Goal: Task Accomplishment & Management: Manage account settings

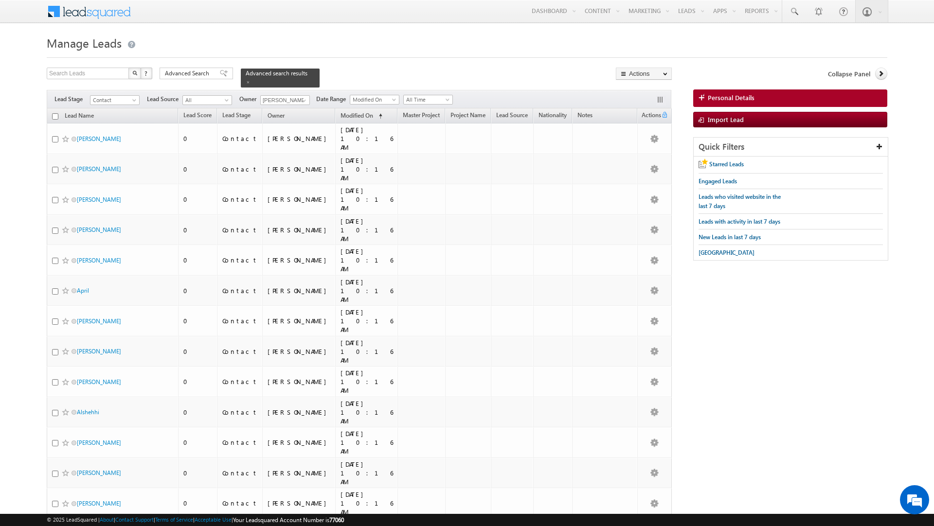
click at [55, 115] on input "checkbox" at bounding box center [55, 116] width 6 height 6
checkbox input "true"
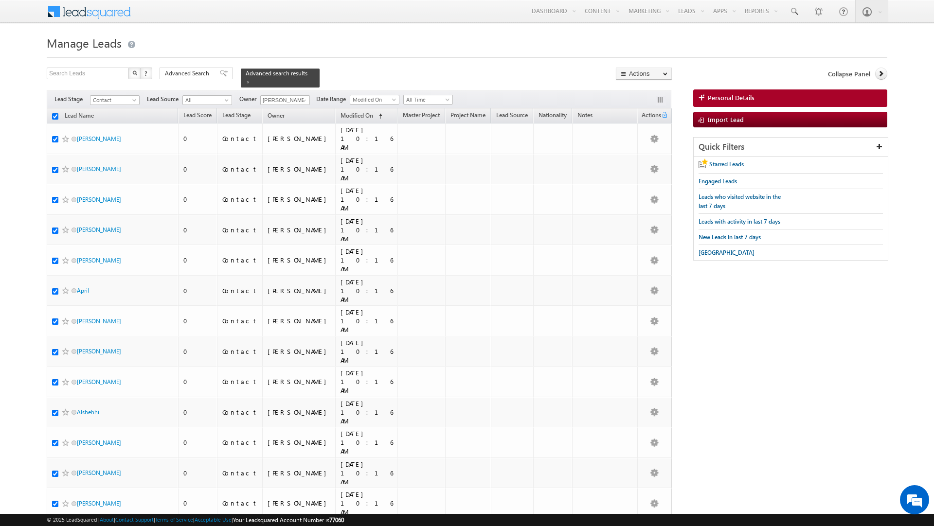
checkbox input "true"
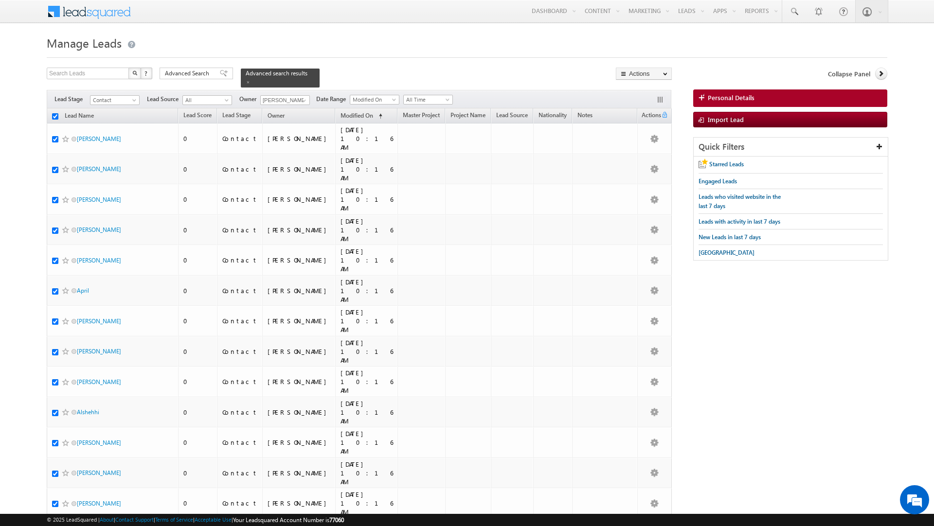
checkbox input "true"
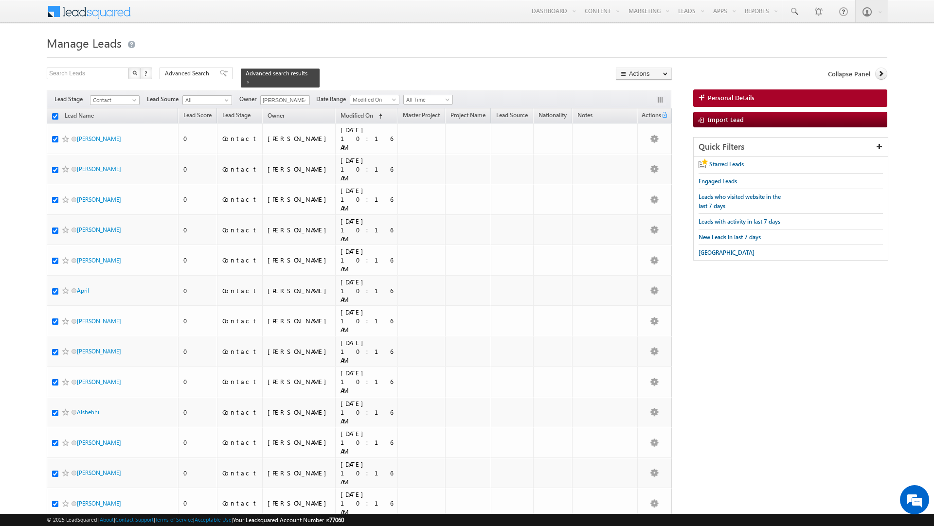
checkbox input "true"
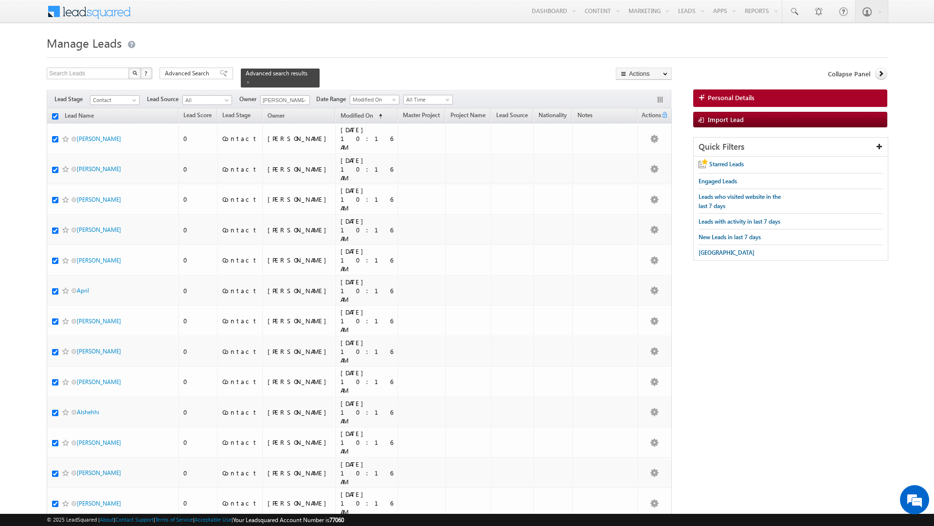
checkbox input "true"
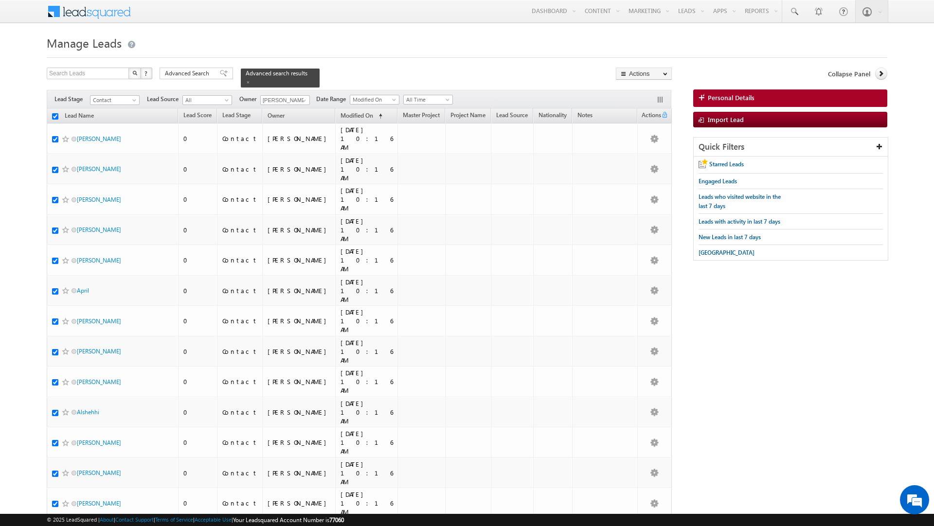
checkbox input "true"
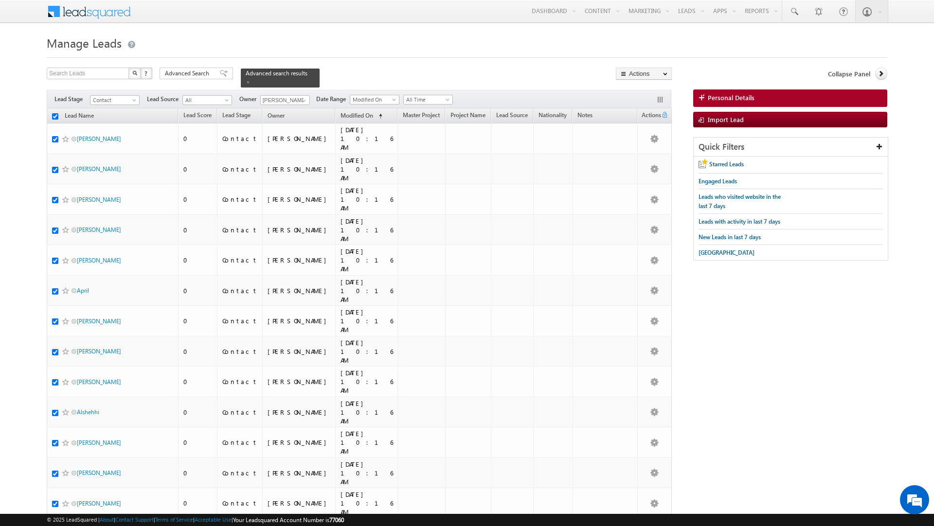
checkbox input "true"
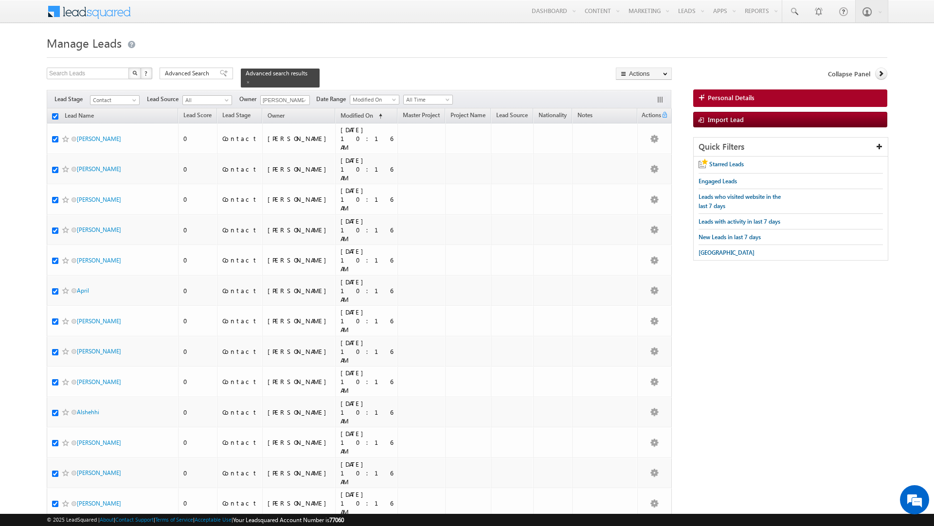
checkbox input "true"
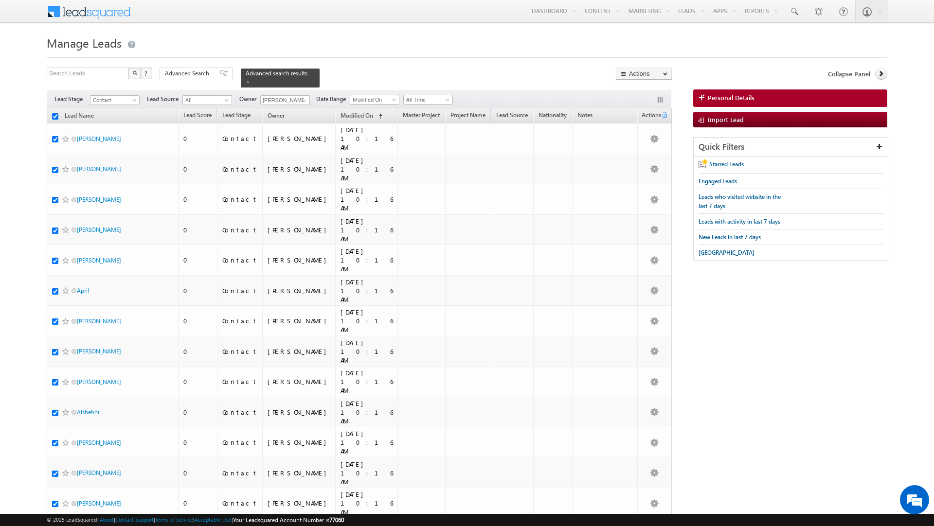
checkbox input "true"
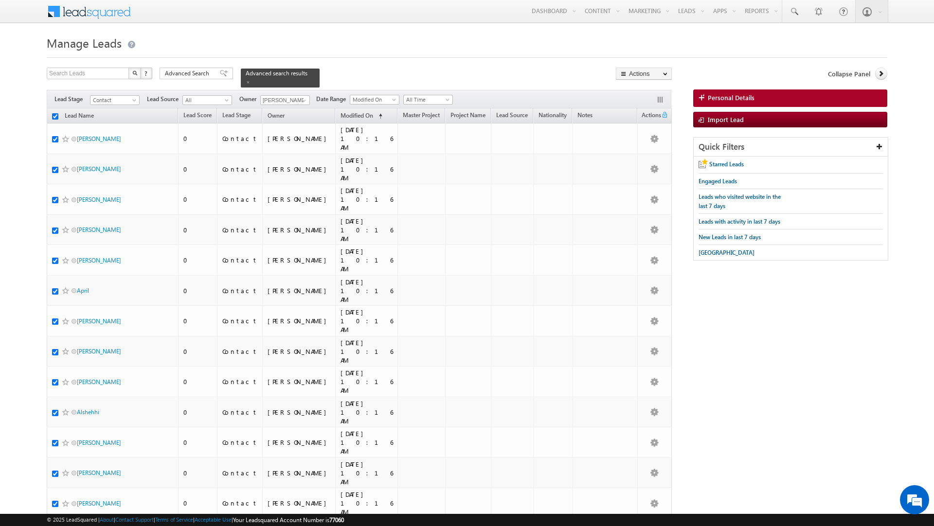
checkbox input "true"
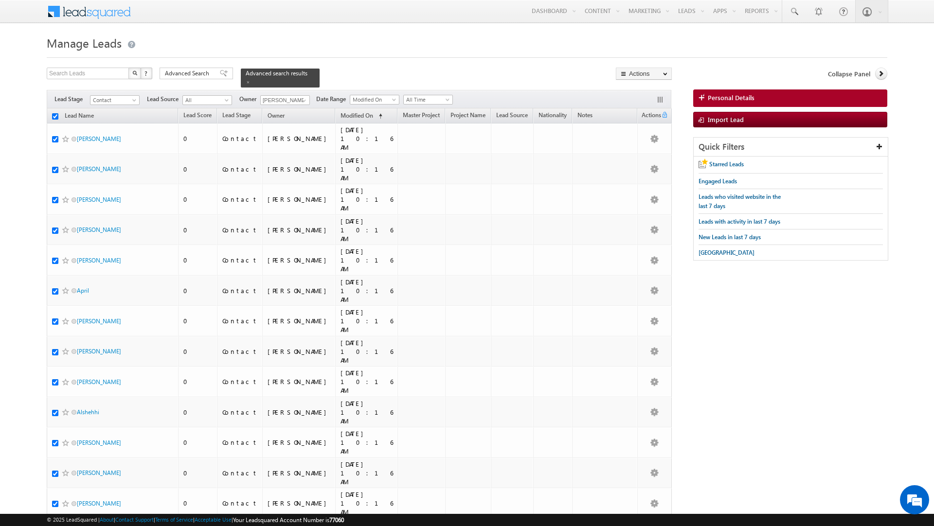
checkbox input "true"
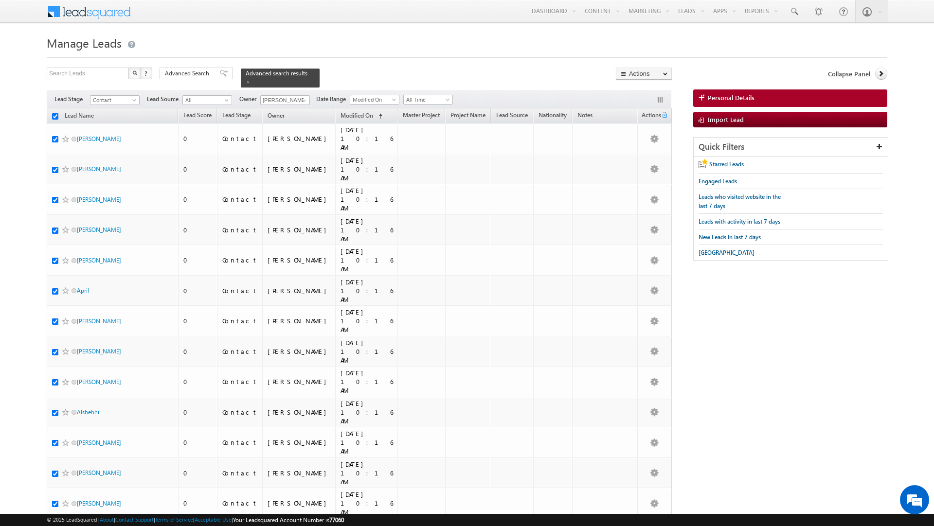
checkbox input "true"
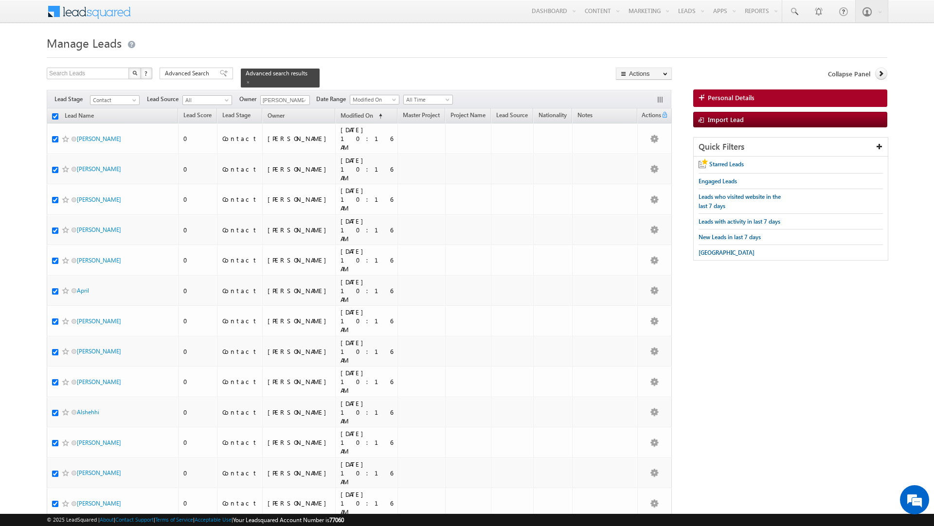
checkbox input "true"
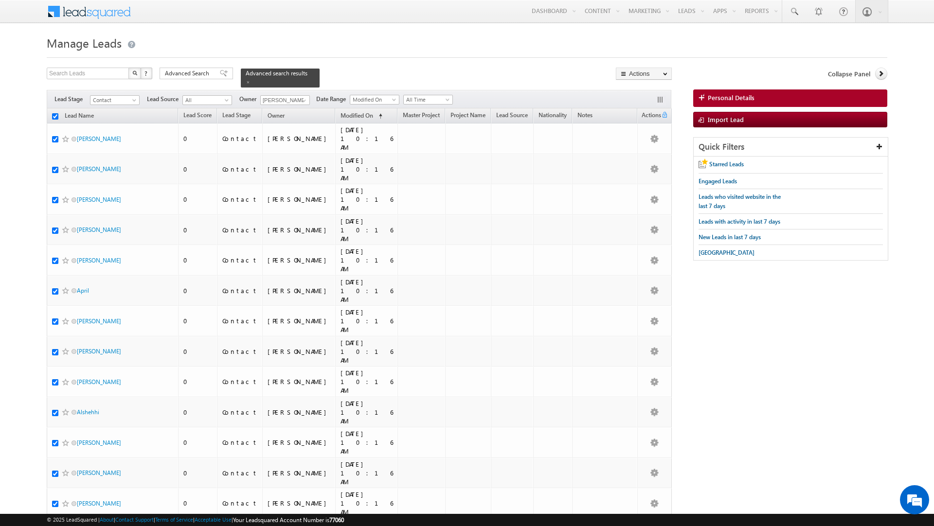
checkbox input "true"
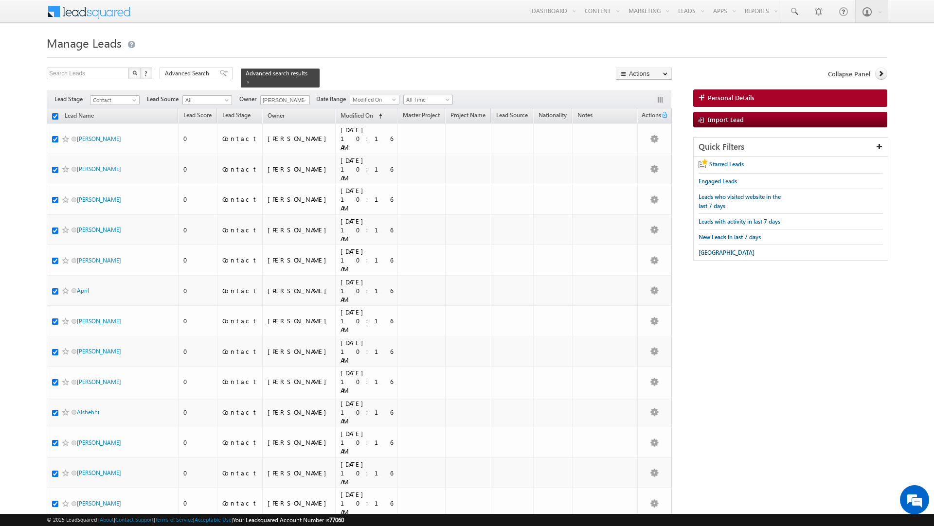
checkbox input "true"
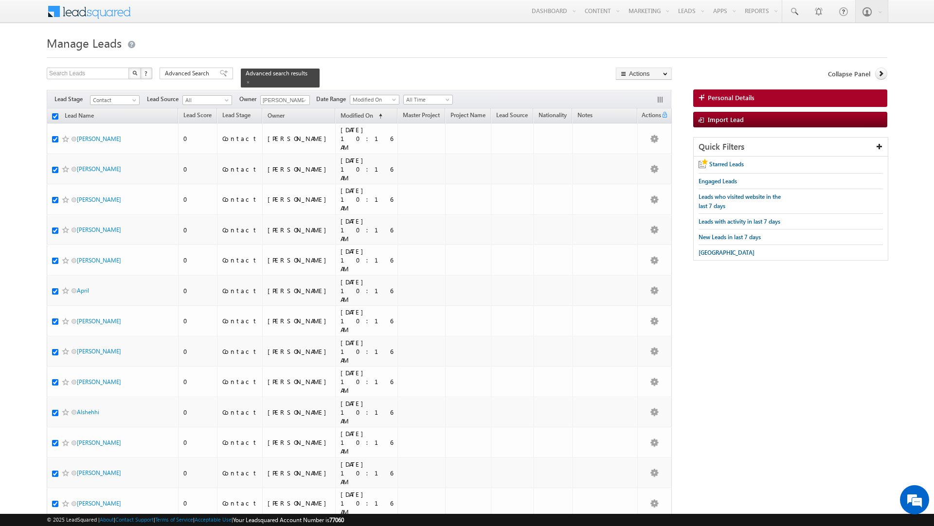
checkbox input "true"
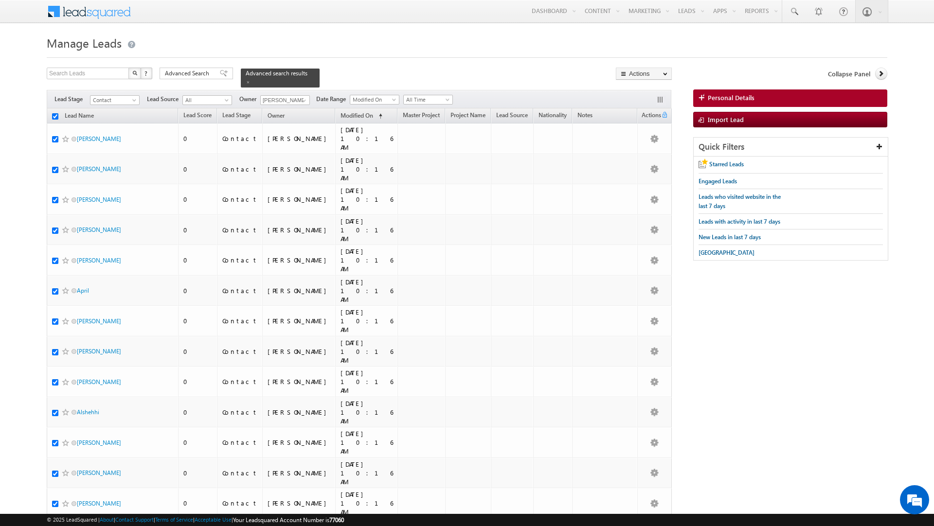
checkbox input "true"
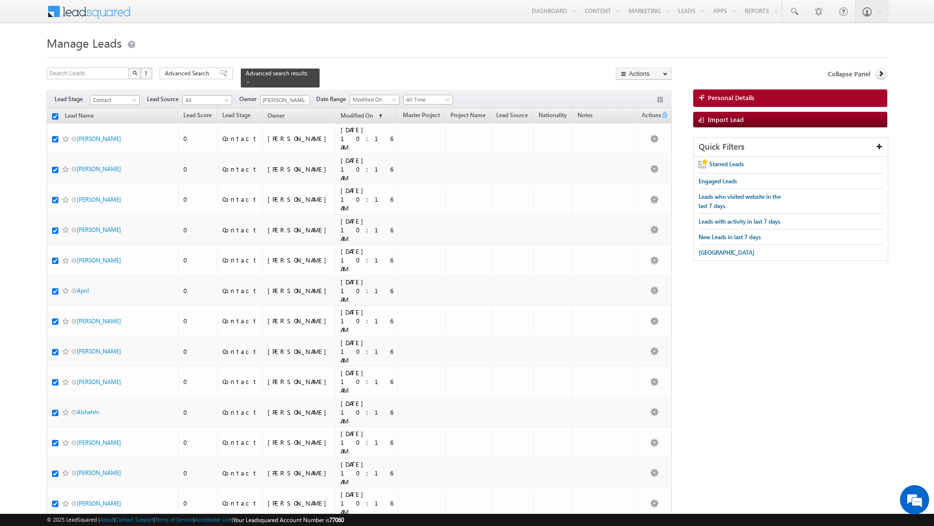
checkbox input "true"
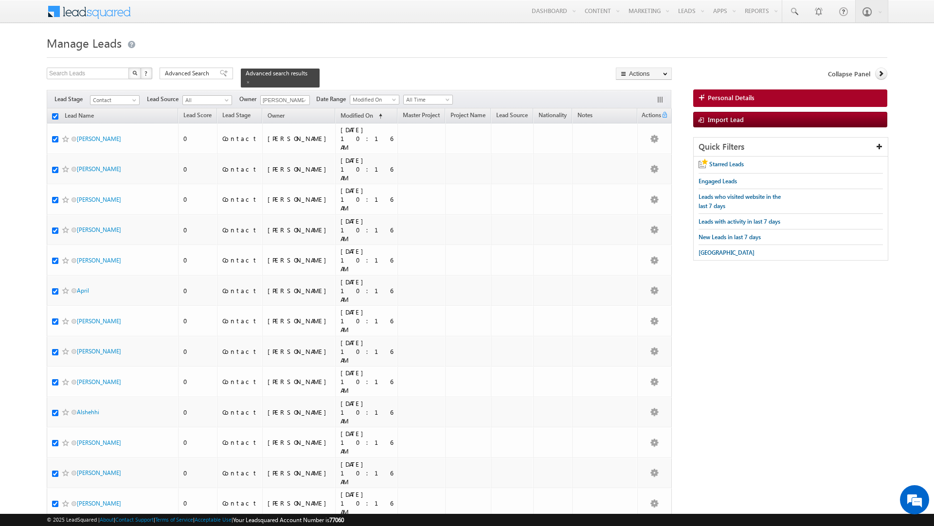
checkbox input "true"
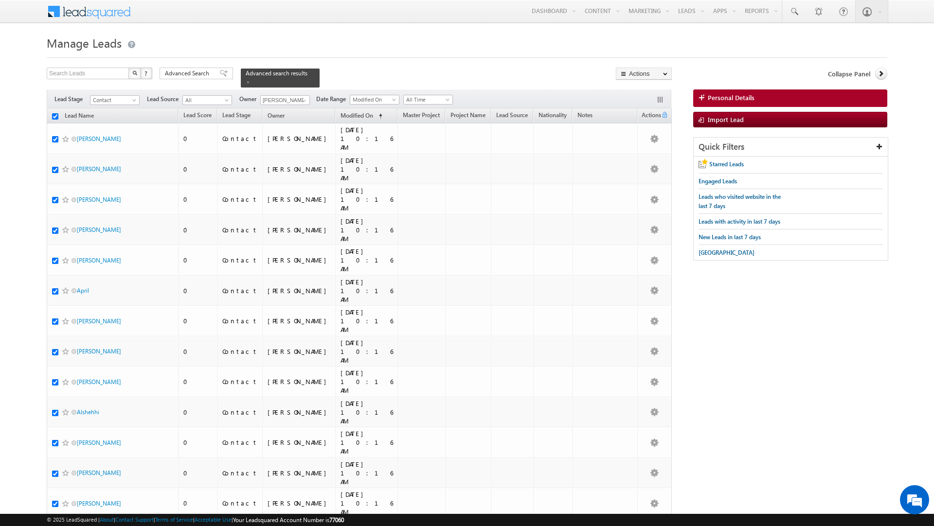
checkbox input "true"
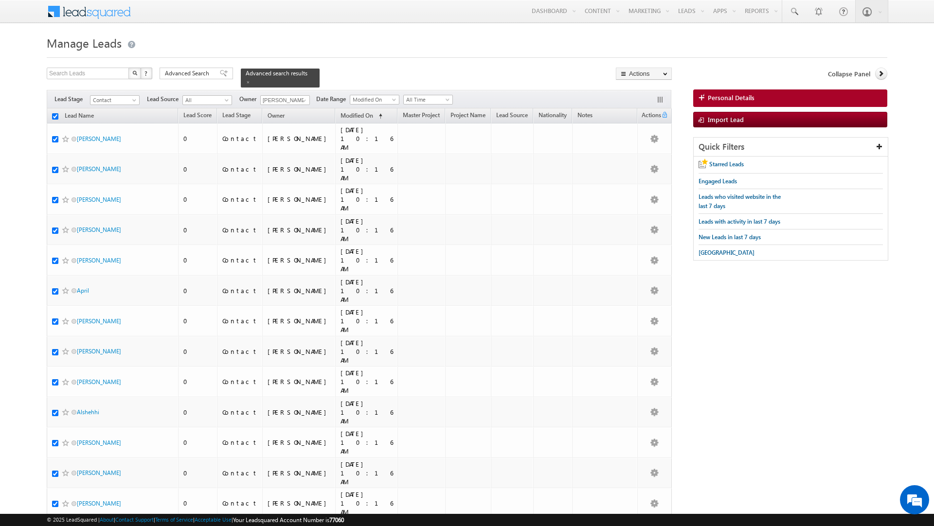
checkbox input "true"
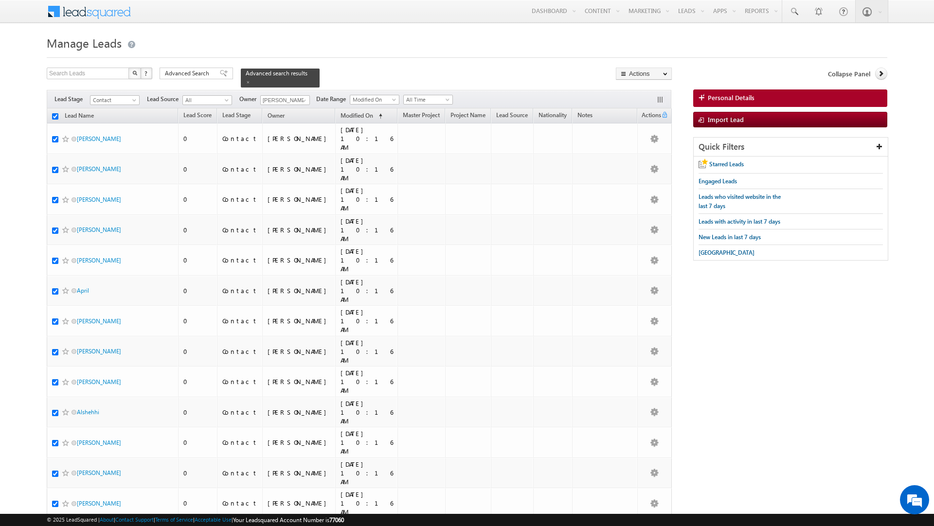
checkbox input "true"
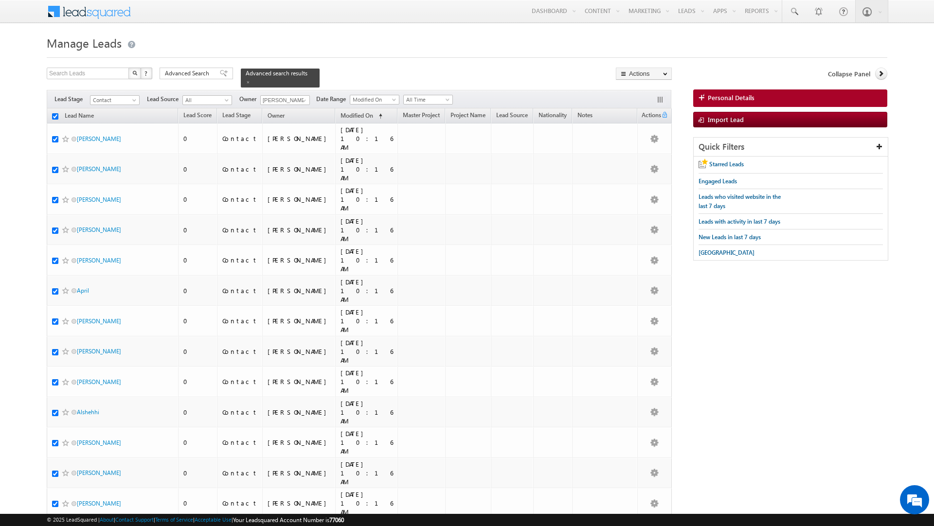
checkbox input "true"
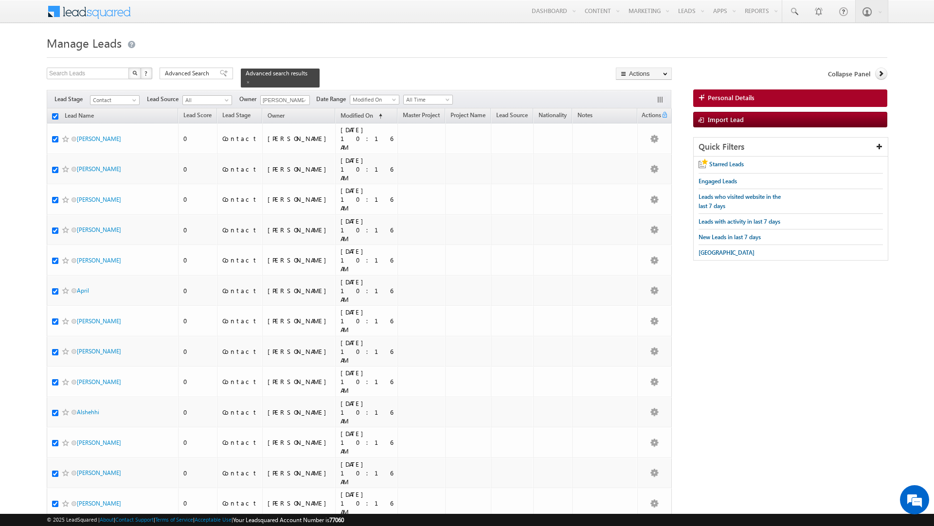
checkbox input "true"
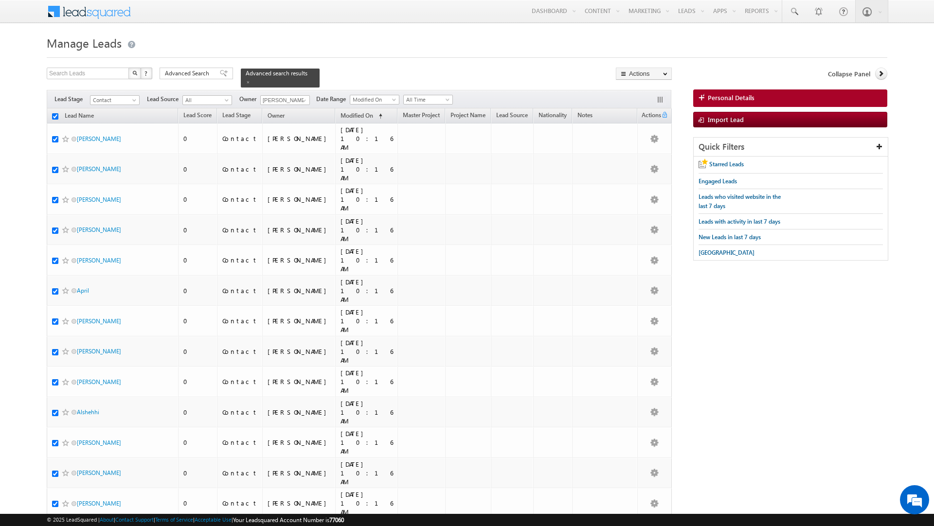
checkbox input "true"
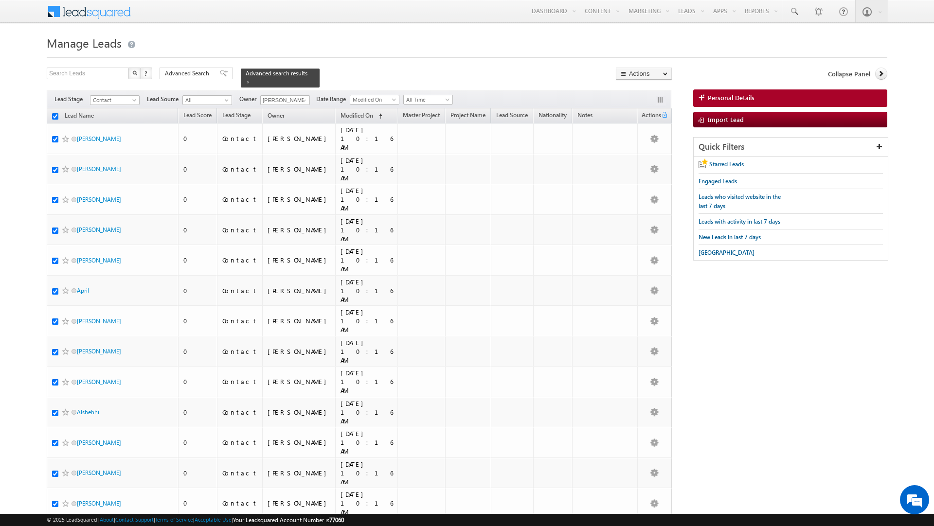
checkbox input "true"
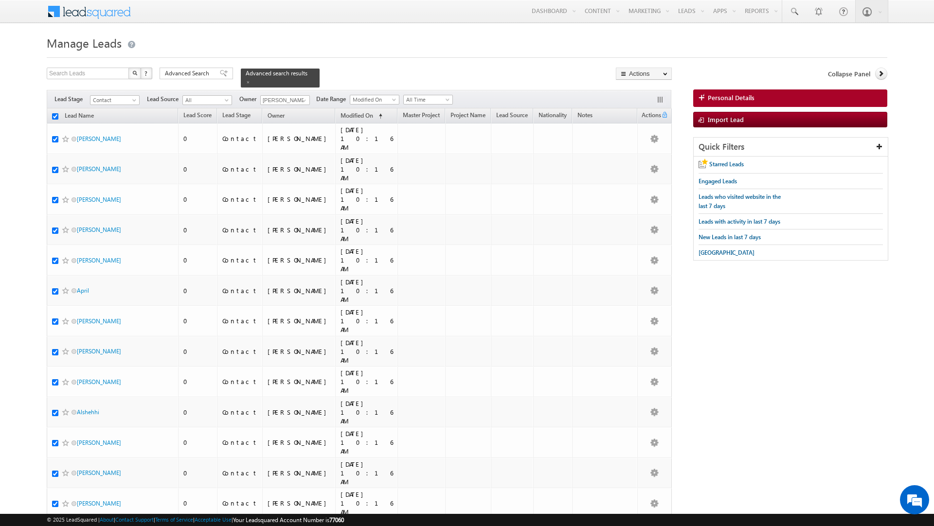
checkbox input "true"
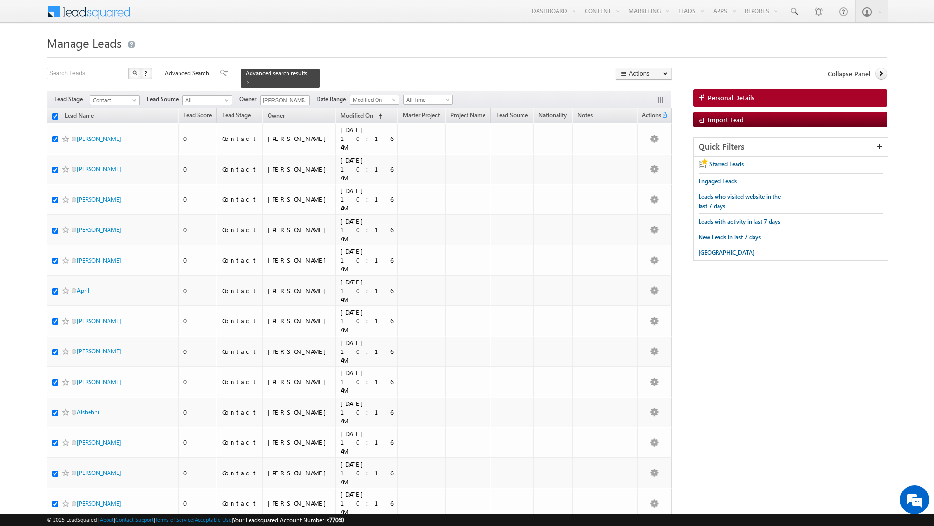
checkbox input "true"
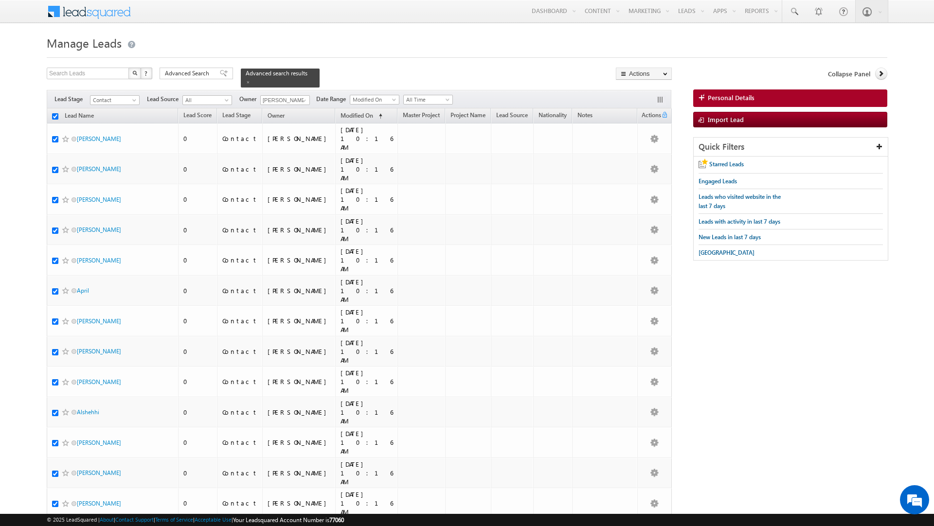
checkbox input "true"
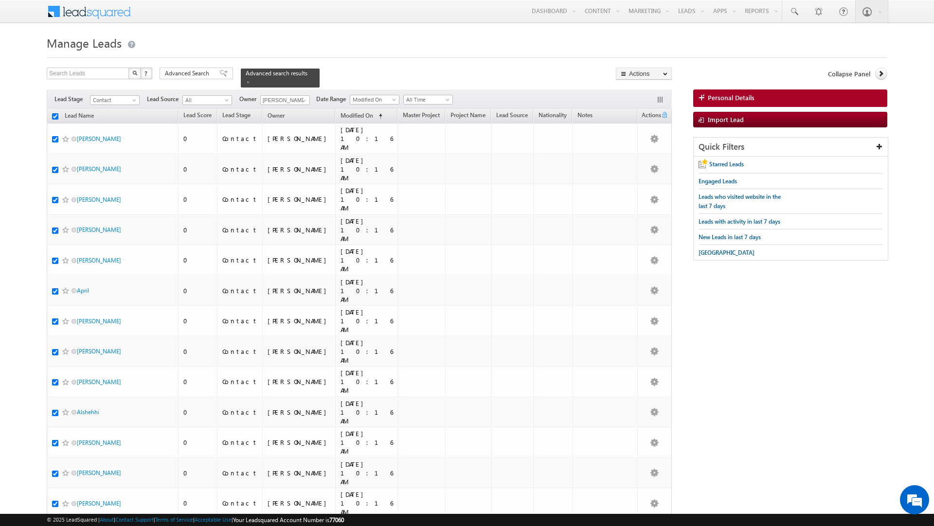
checkbox input "true"
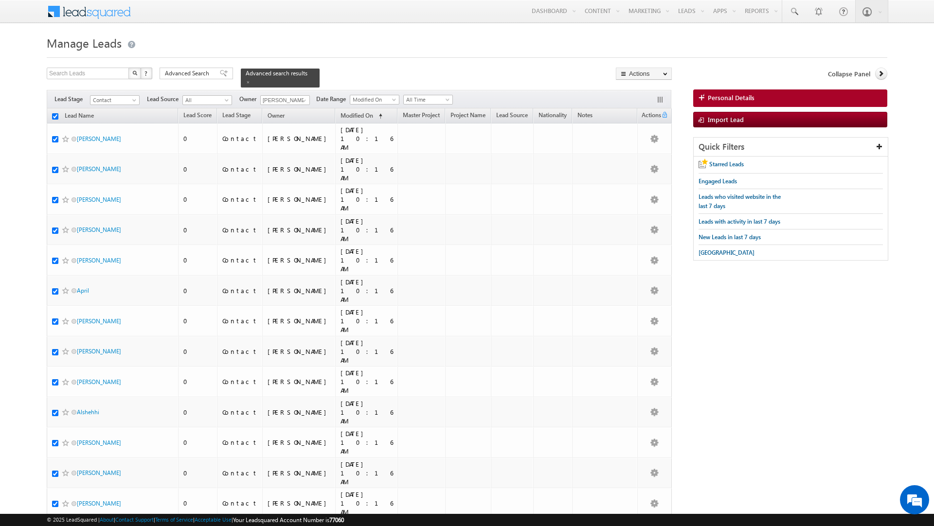
checkbox input "true"
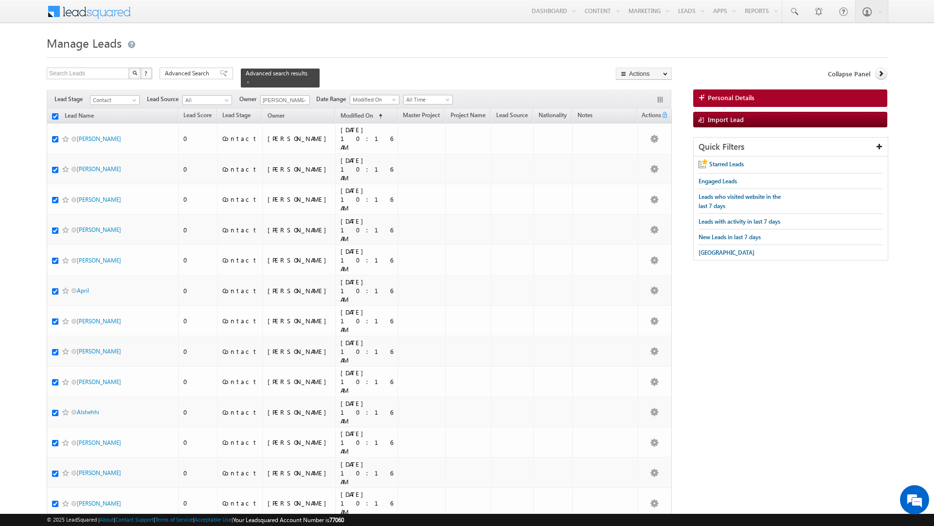
checkbox input "true"
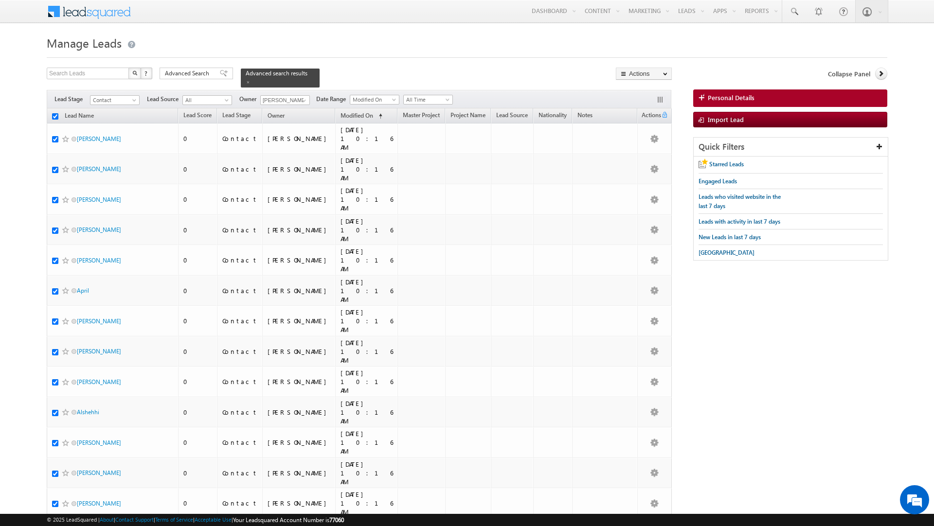
checkbox input "true"
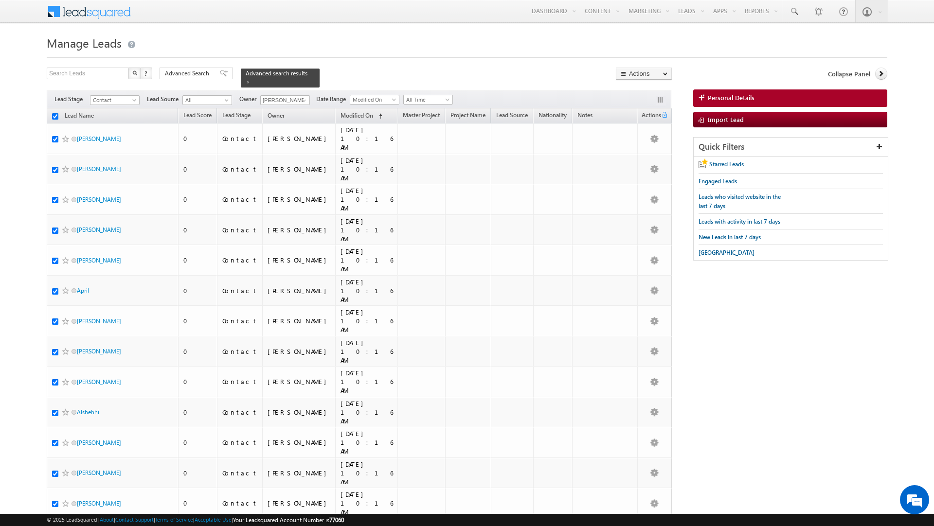
checkbox input "true"
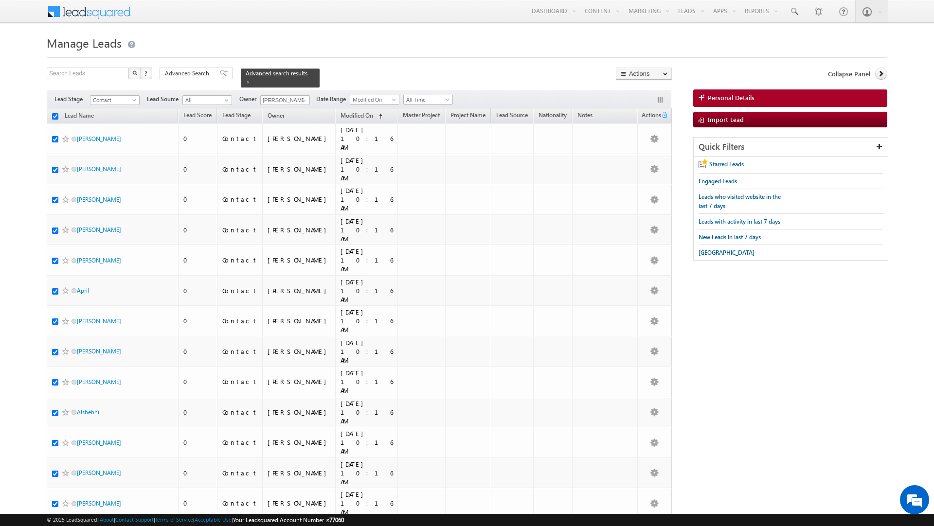
checkbox input "true"
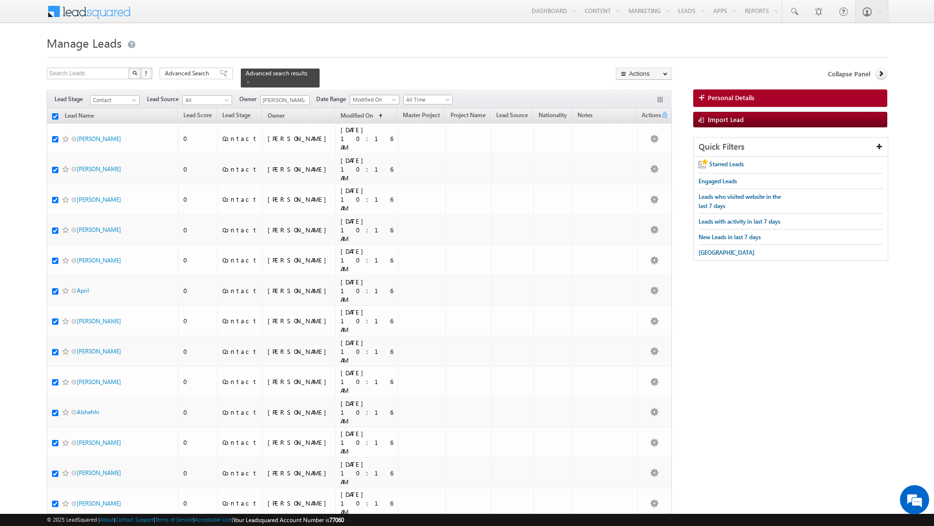
checkbox input "true"
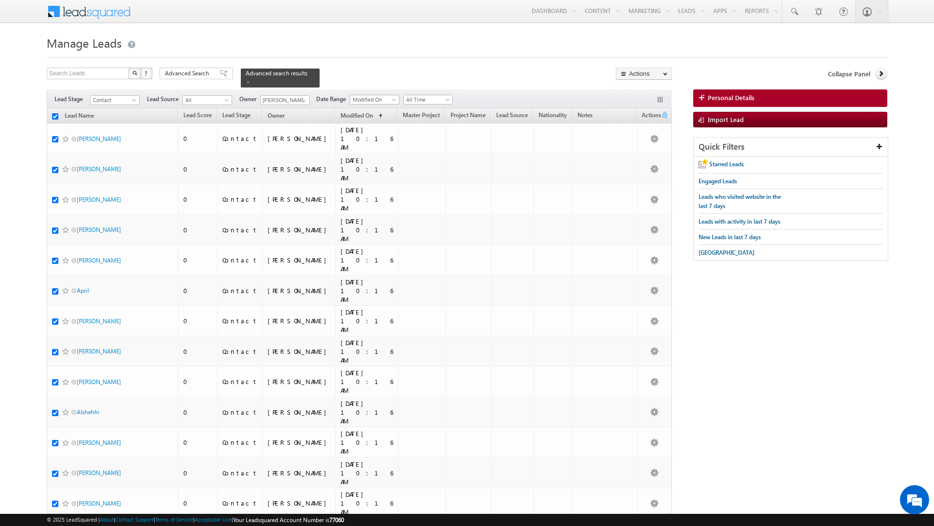
checkbox input "true"
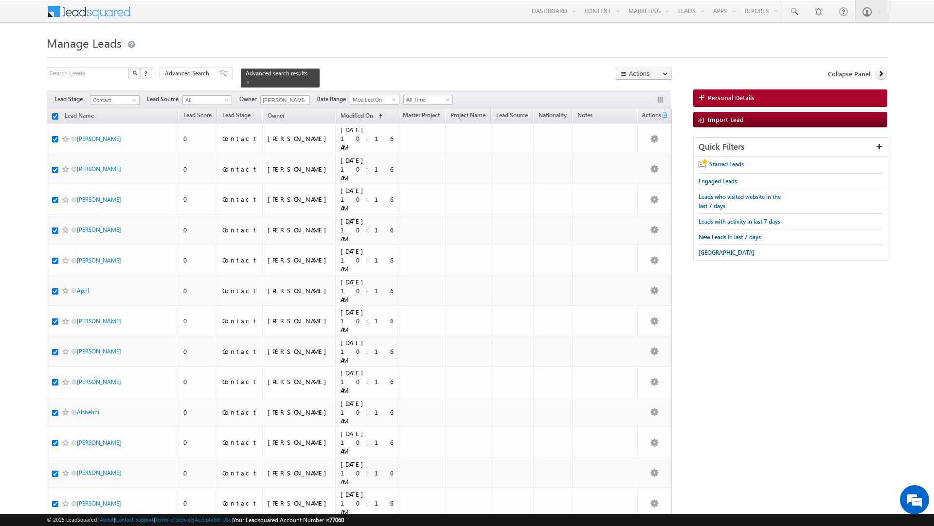
checkbox input "true"
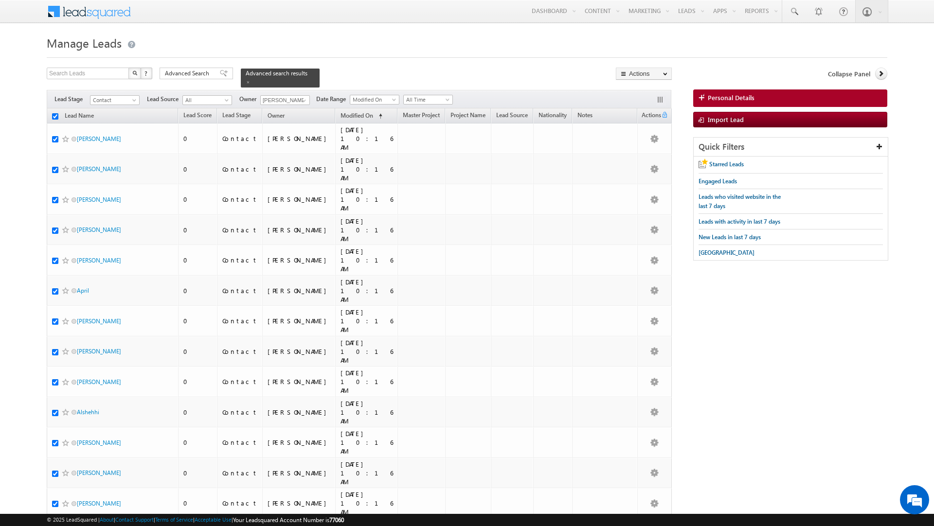
checkbox input "true"
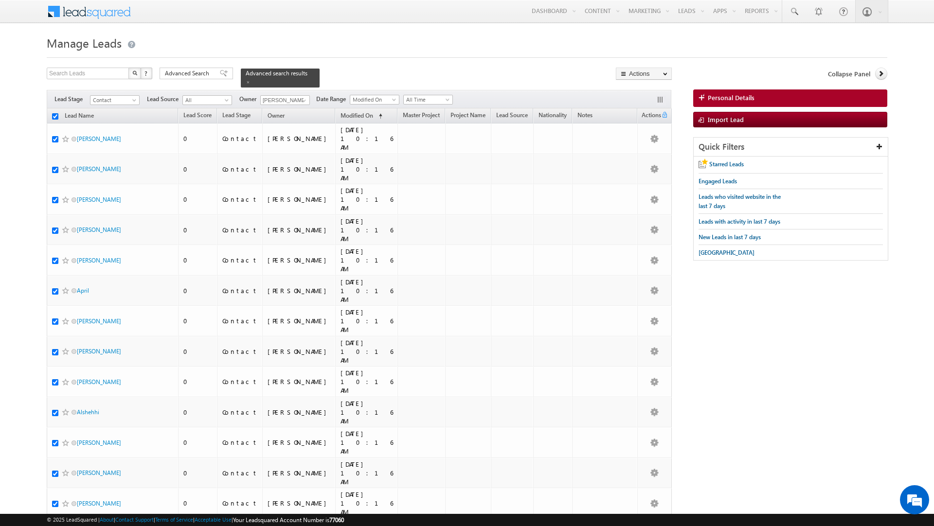
checkbox input "true"
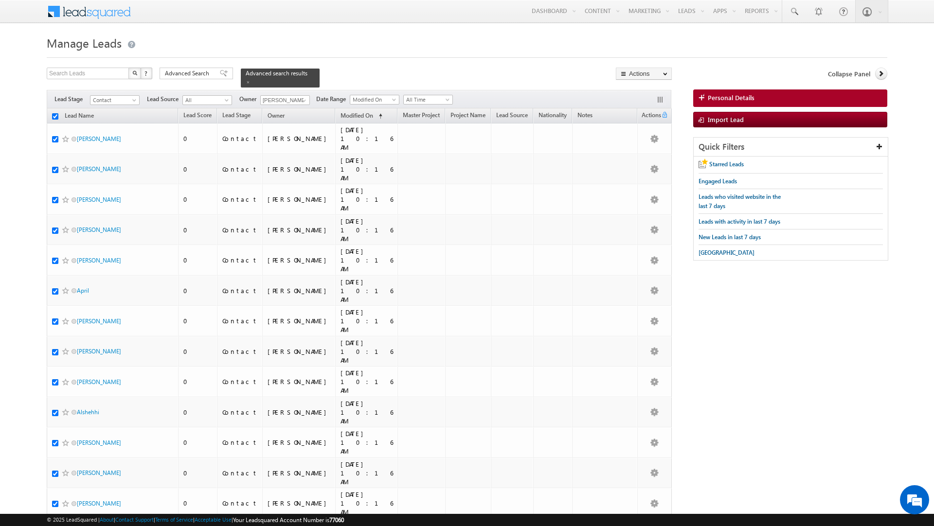
checkbox input "true"
click at [648, 155] on link "Change Owner" at bounding box center [643, 158] width 55 height 12
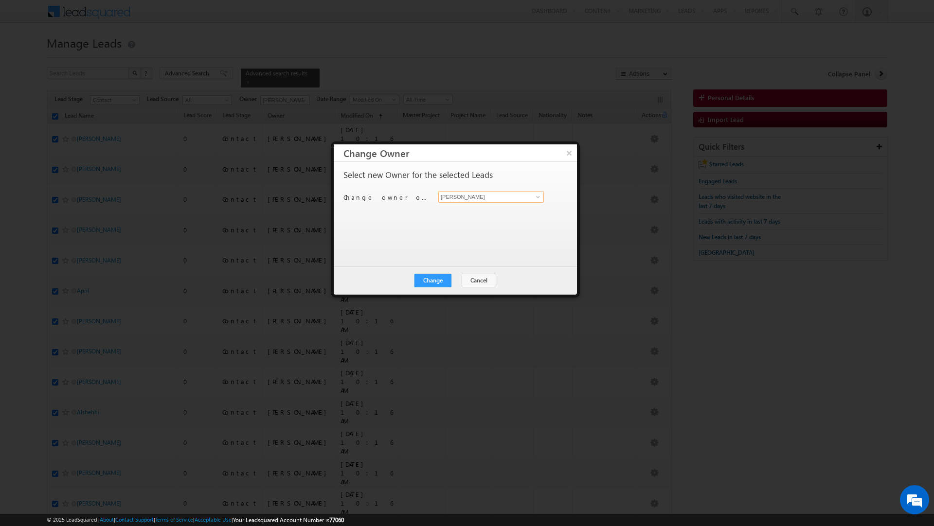
click at [515, 199] on input "[PERSON_NAME]" at bounding box center [491, 197] width 106 height 12
click at [484, 226] on link "[PERSON_NAME][EMAIL_ADDRESS][DOMAIN_NAME]" at bounding box center [491, 230] width 106 height 18
click at [430, 280] on button "Change" at bounding box center [433, 281] width 37 height 14
click at [457, 279] on button "Close" at bounding box center [456, 281] width 31 height 14
